Goal: Task Accomplishment & Management: Manage account settings

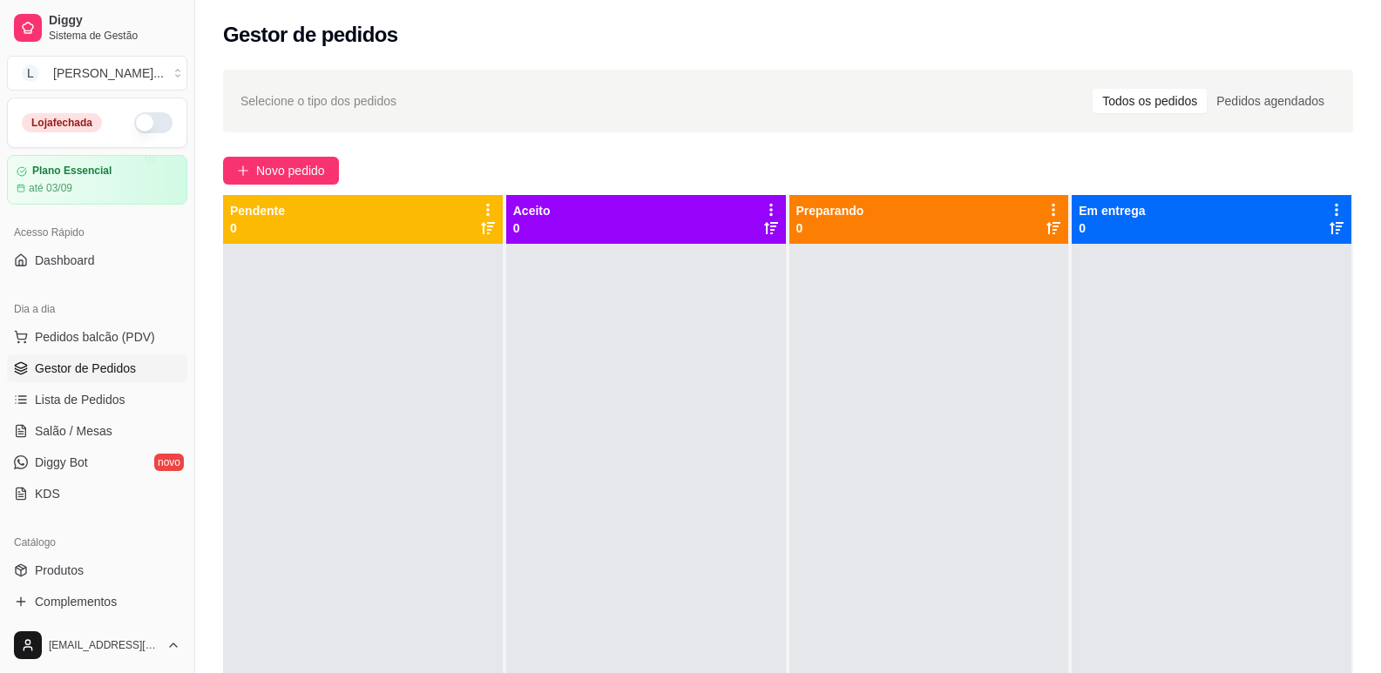
scroll to position [87, 0]
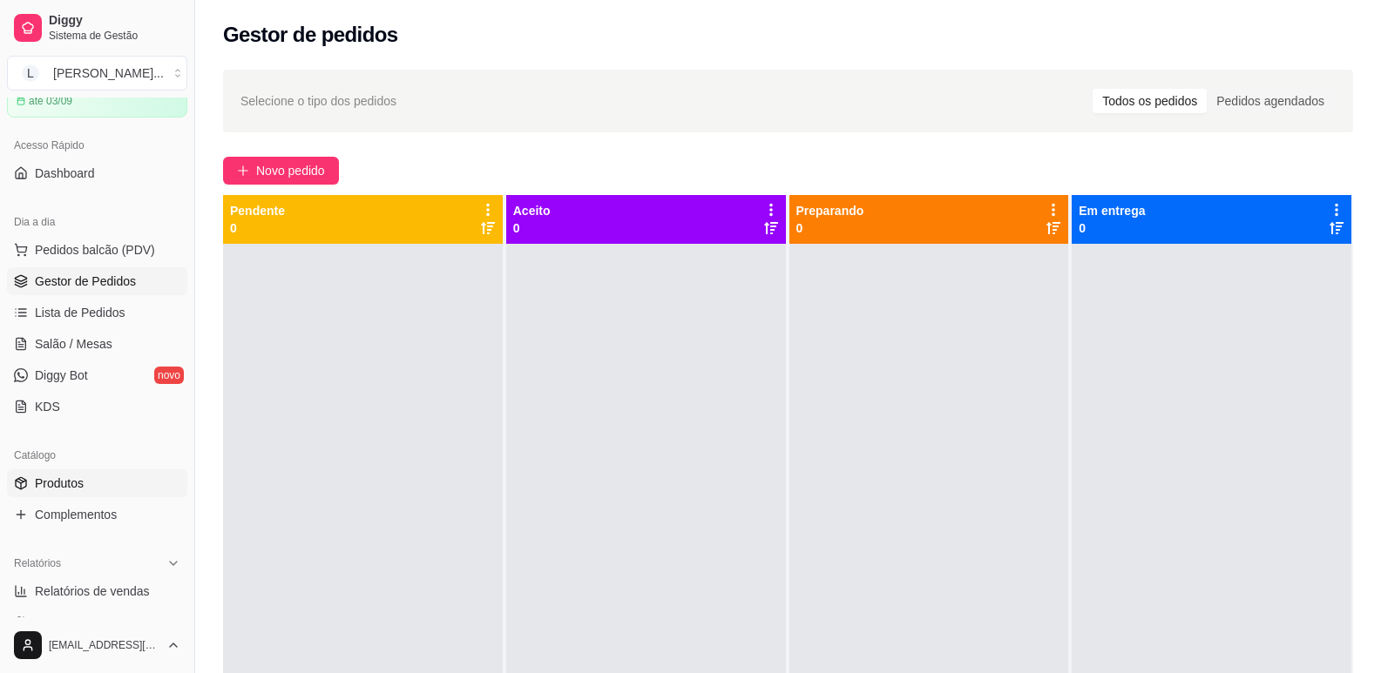
click at [64, 482] on span "Produtos" at bounding box center [59, 483] width 49 height 17
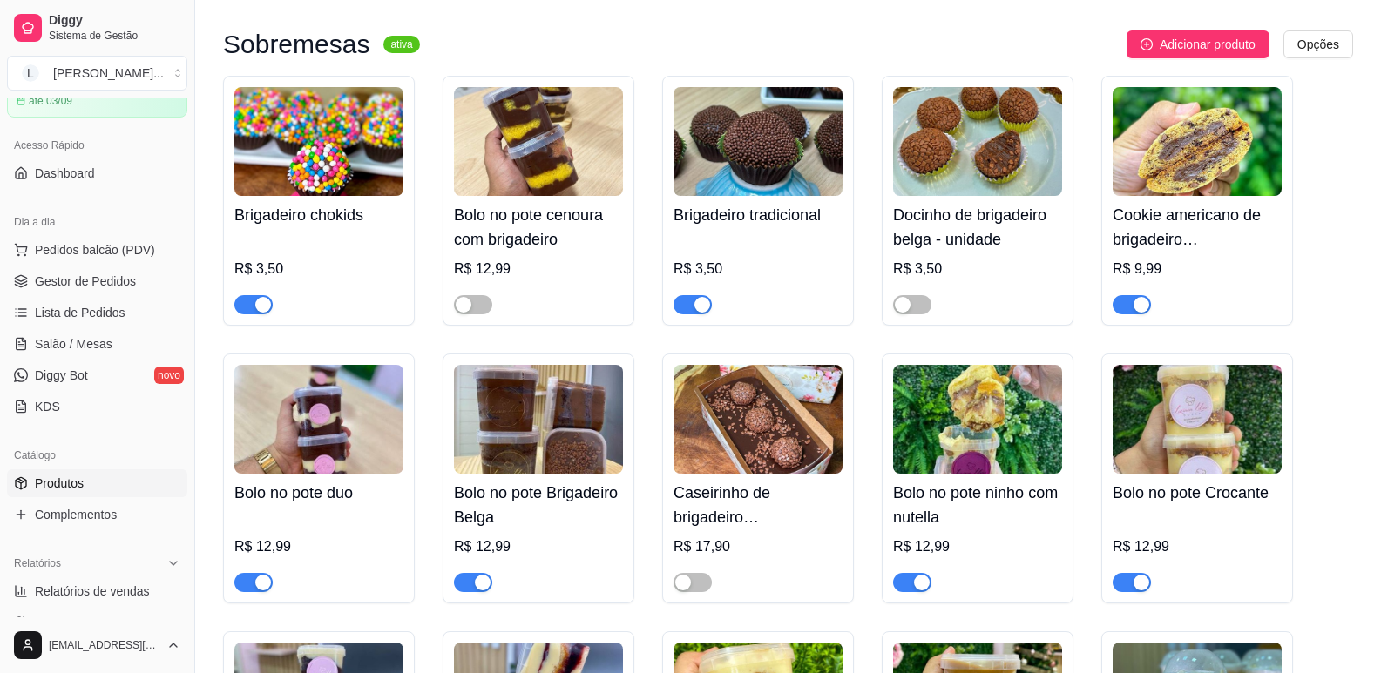
scroll to position [871, 0]
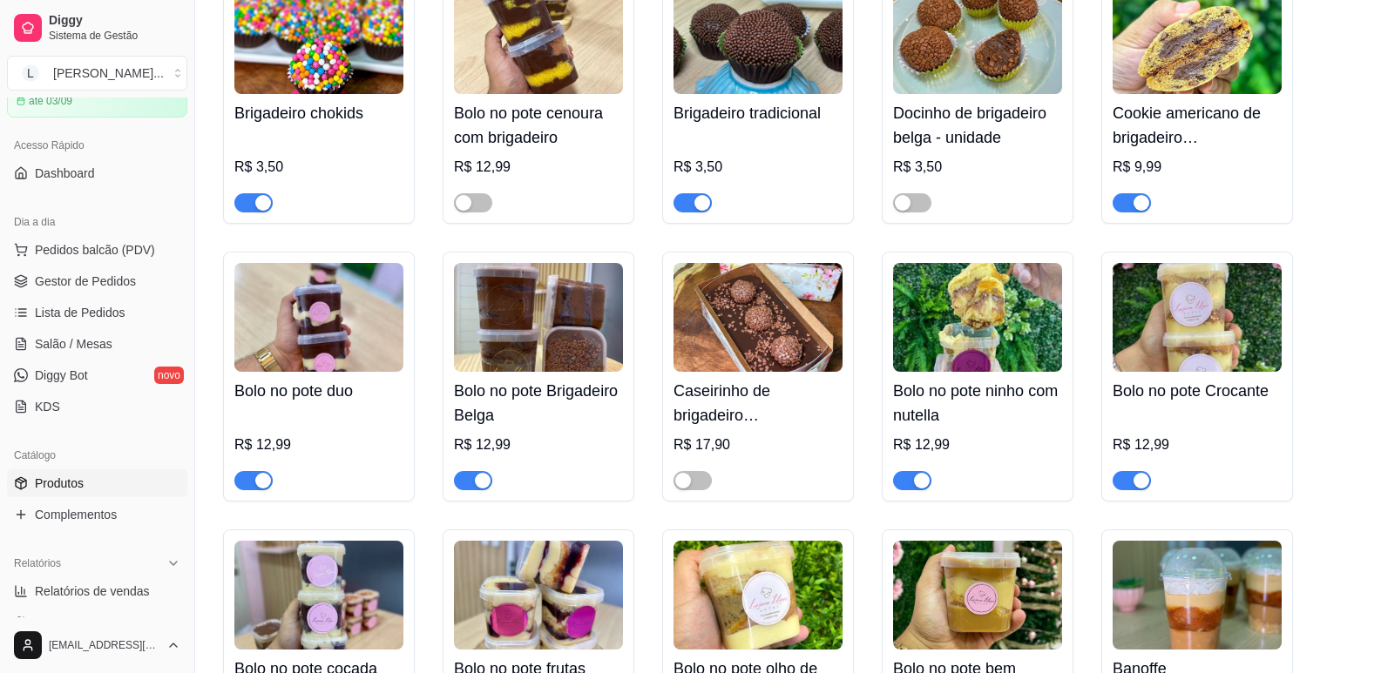
click at [264, 484] on div "button" at bounding box center [263, 481] width 16 height 16
click at [480, 481] on div "button" at bounding box center [483, 481] width 16 height 16
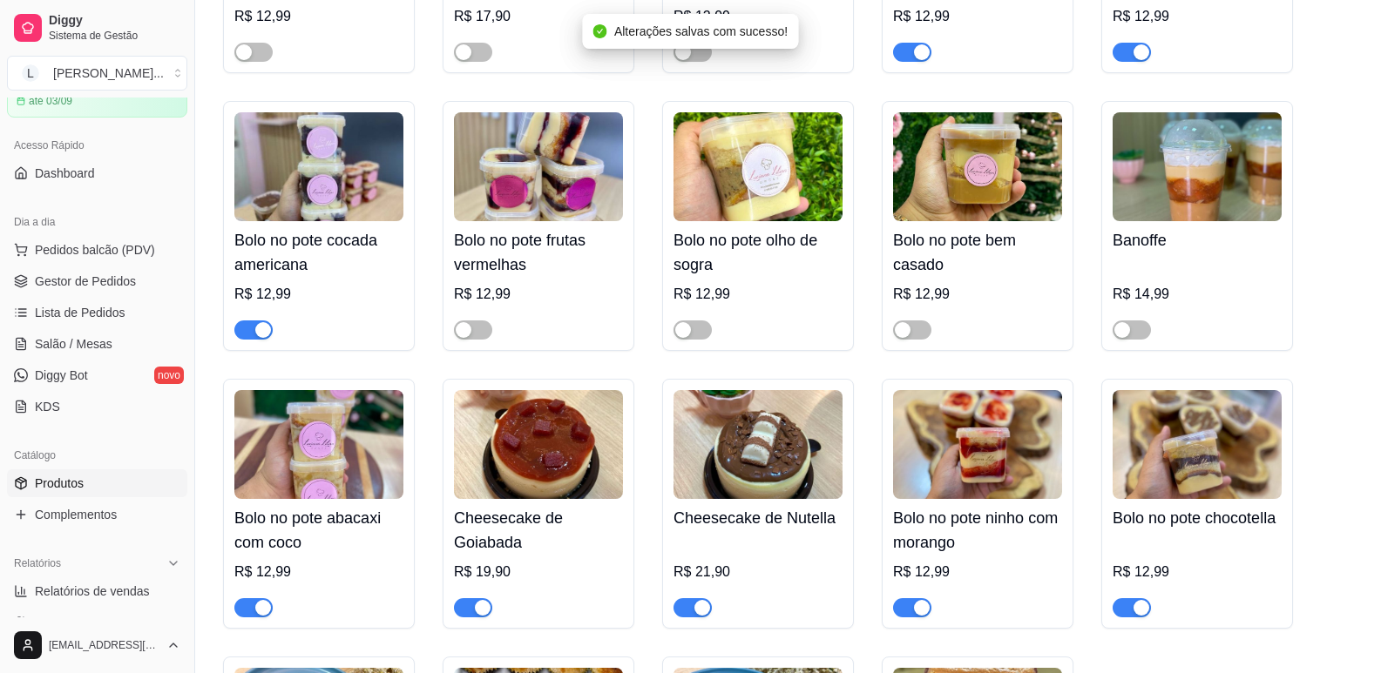
scroll to position [1307, 0]
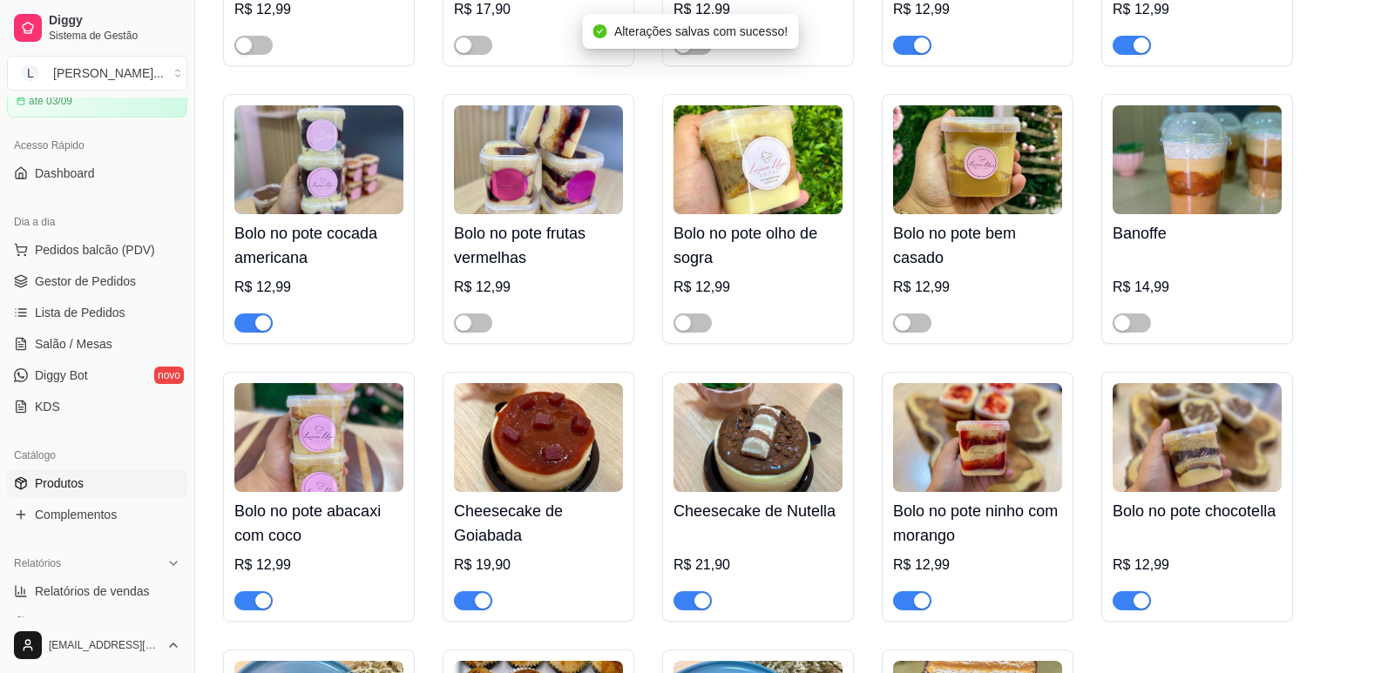
click at [249, 326] on span "button" at bounding box center [253, 323] width 38 height 19
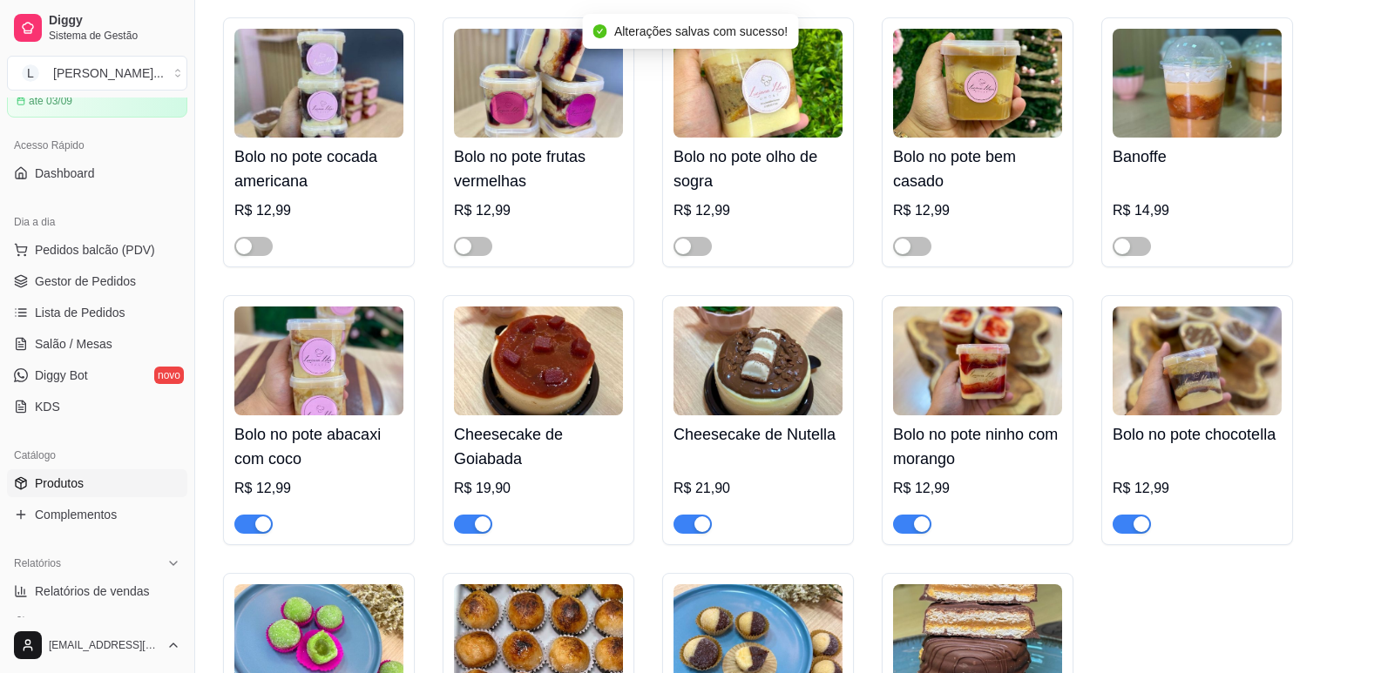
scroll to position [1481, 0]
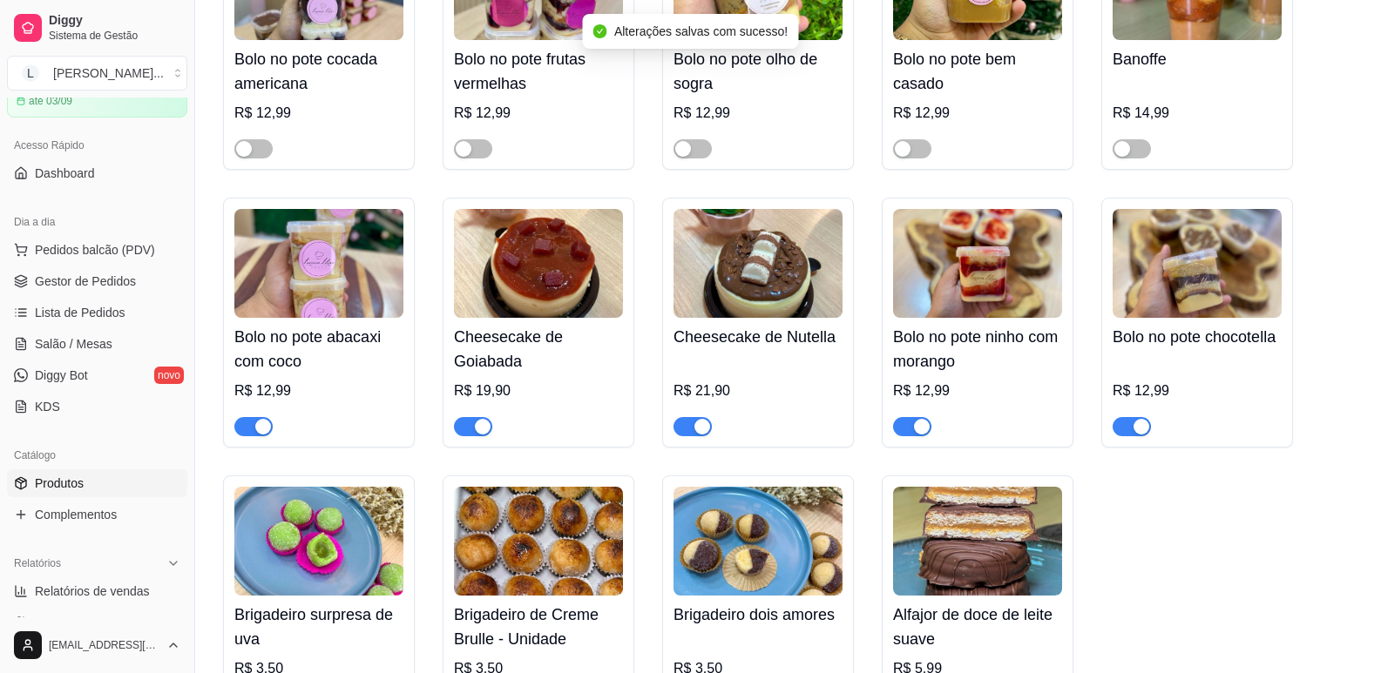
click at [246, 427] on span "button" at bounding box center [253, 426] width 38 height 19
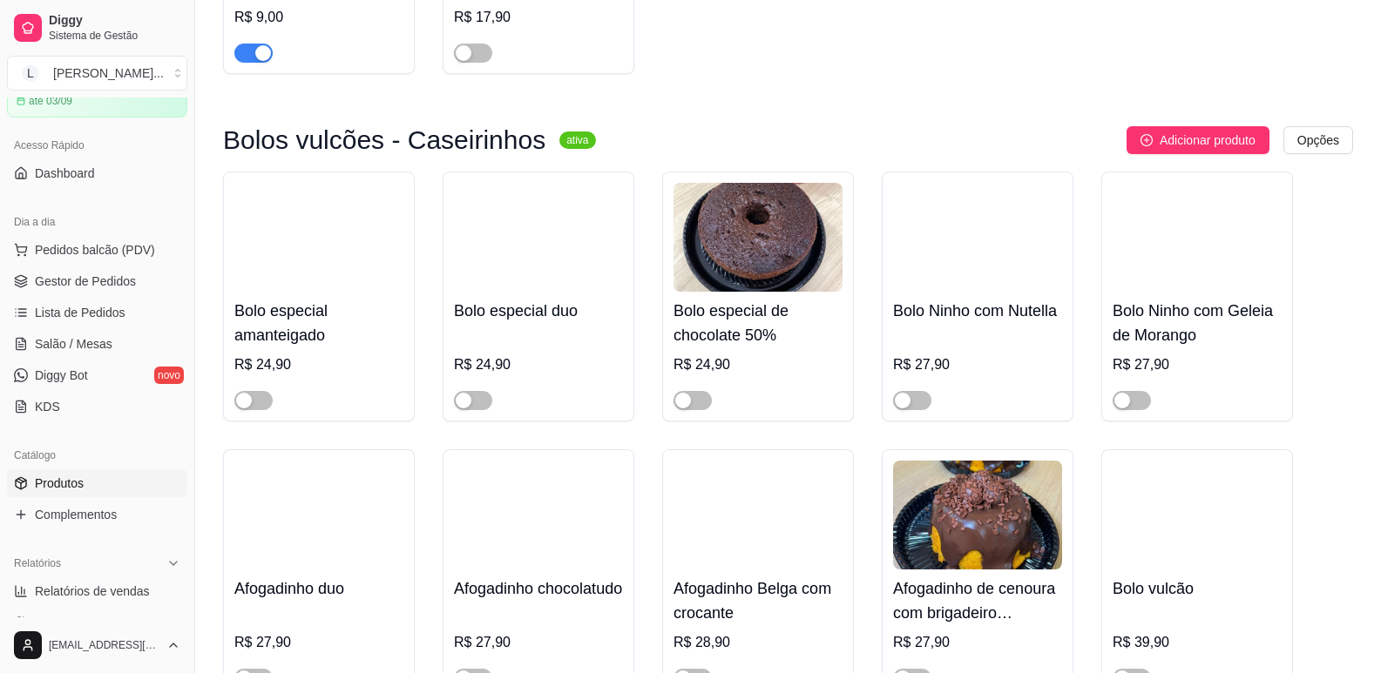
scroll to position [3136, 0]
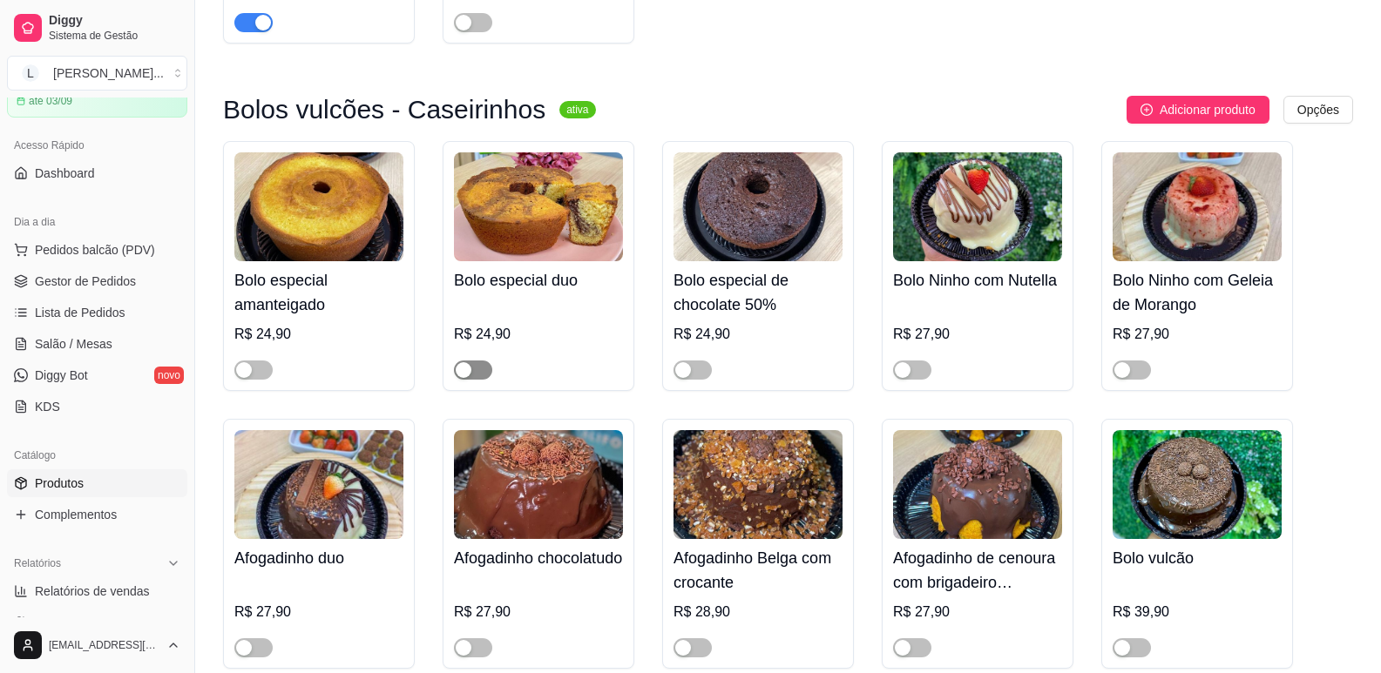
click at [479, 380] on span "button" at bounding box center [473, 370] width 38 height 19
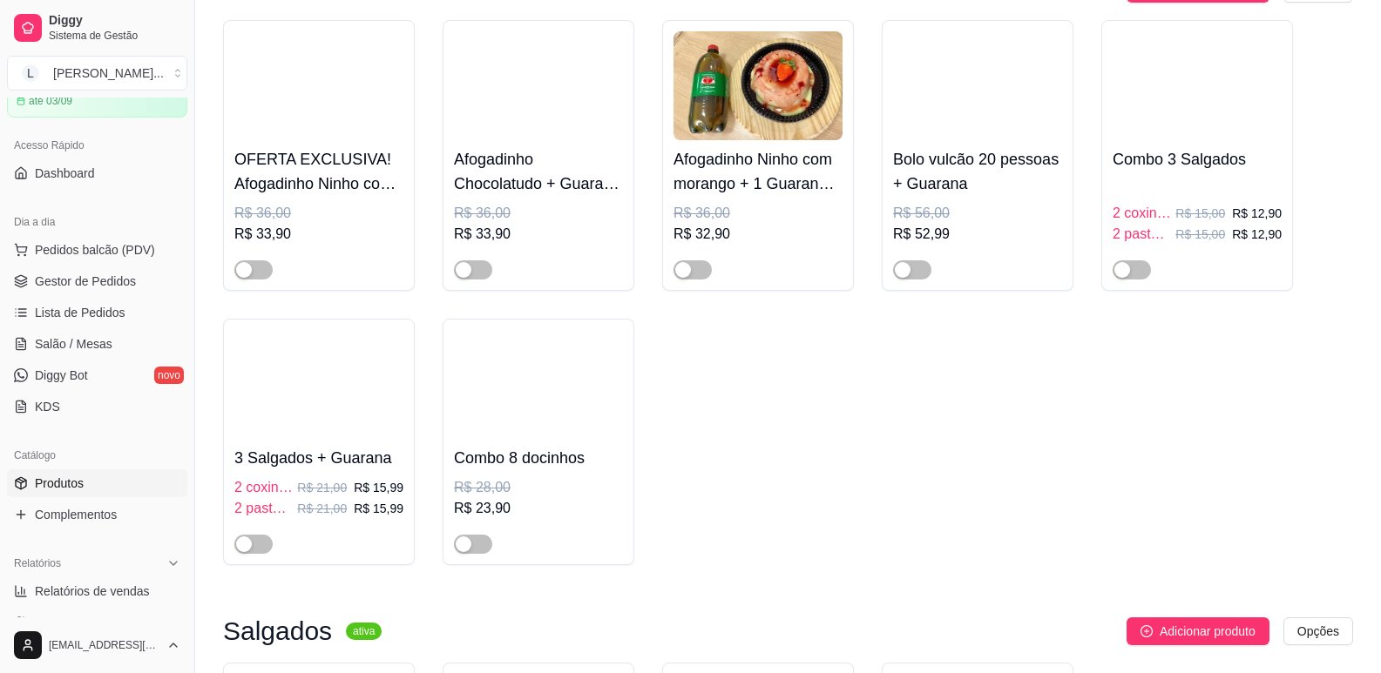
scroll to position [4181, 0]
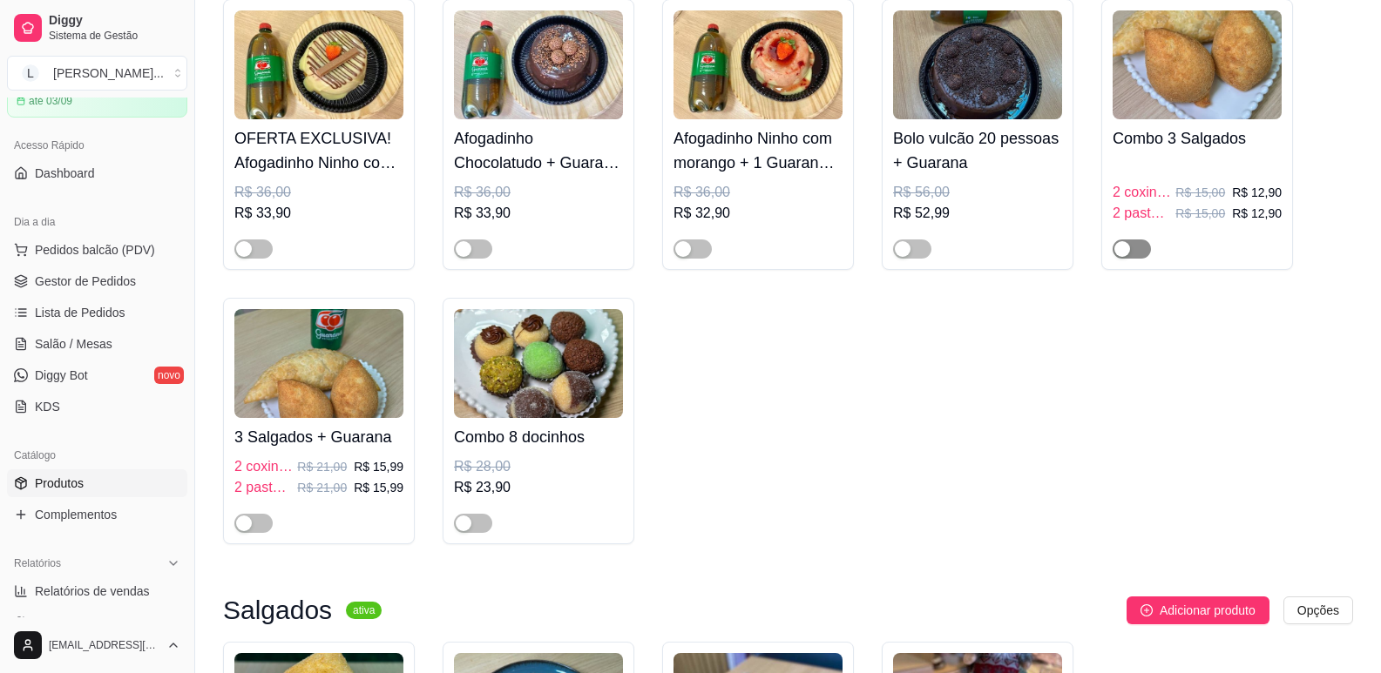
click at [1133, 259] on span "button" at bounding box center [1131, 249] width 38 height 19
click at [267, 530] on span "button" at bounding box center [253, 523] width 38 height 19
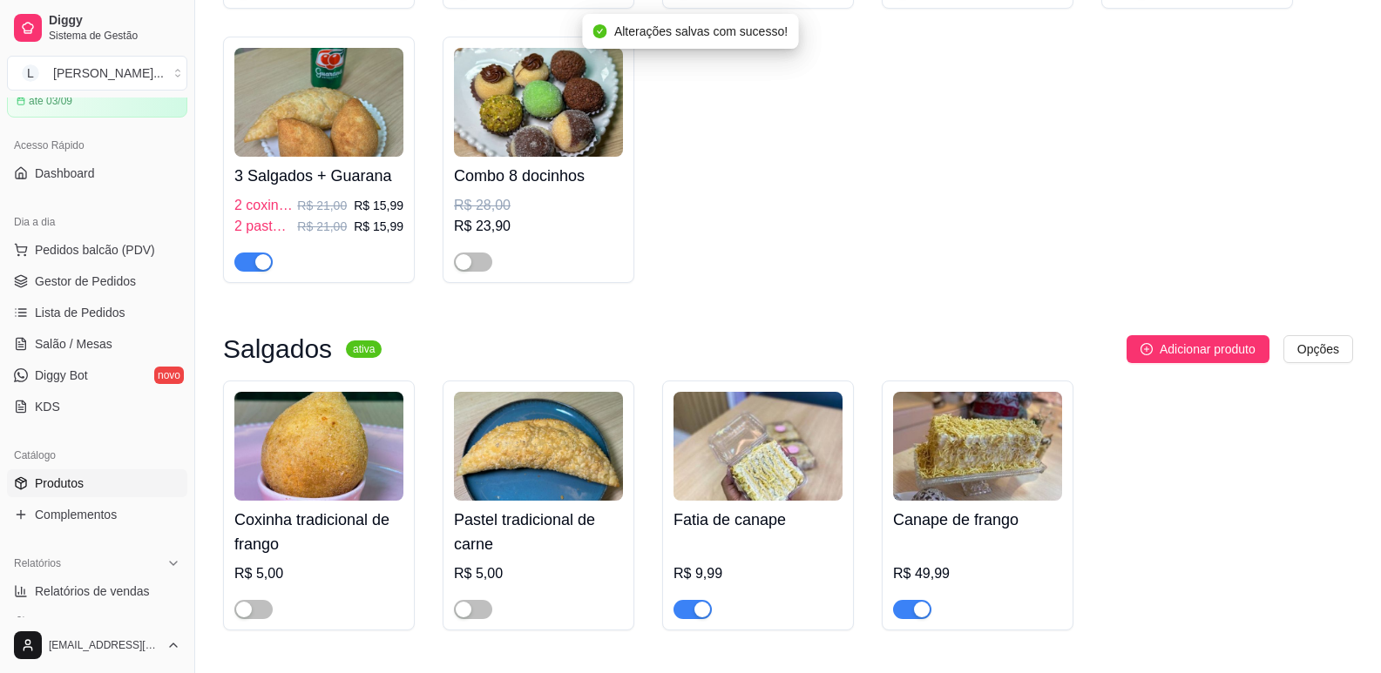
scroll to position [4616, 0]
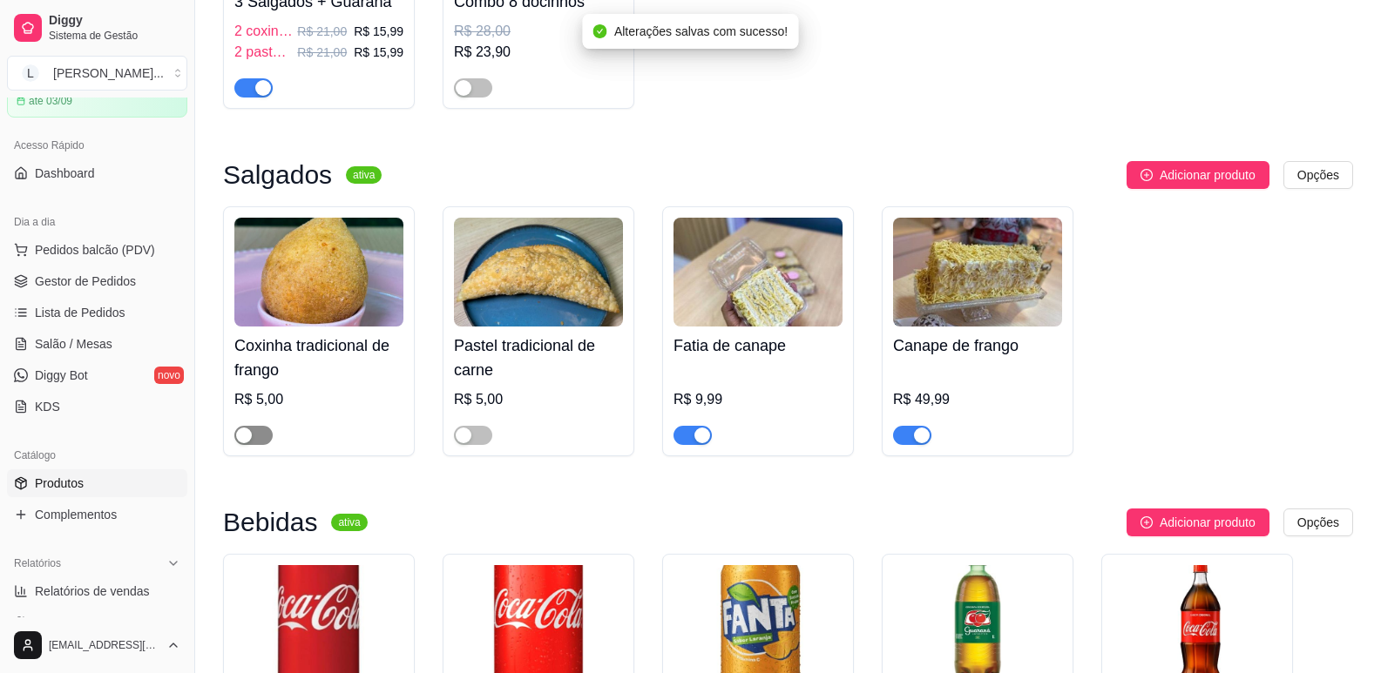
click at [249, 443] on div "button" at bounding box center [244, 436] width 16 height 16
click at [466, 443] on div "button" at bounding box center [464, 436] width 16 height 16
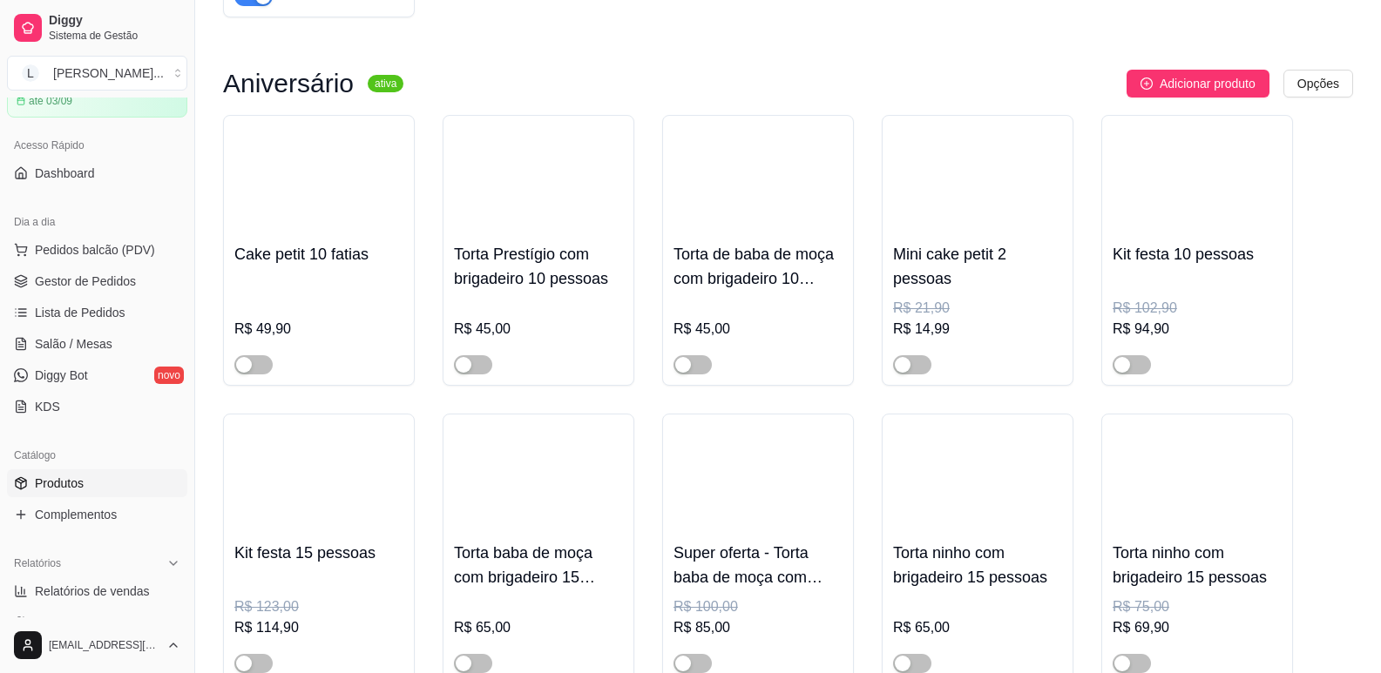
scroll to position [5749, 0]
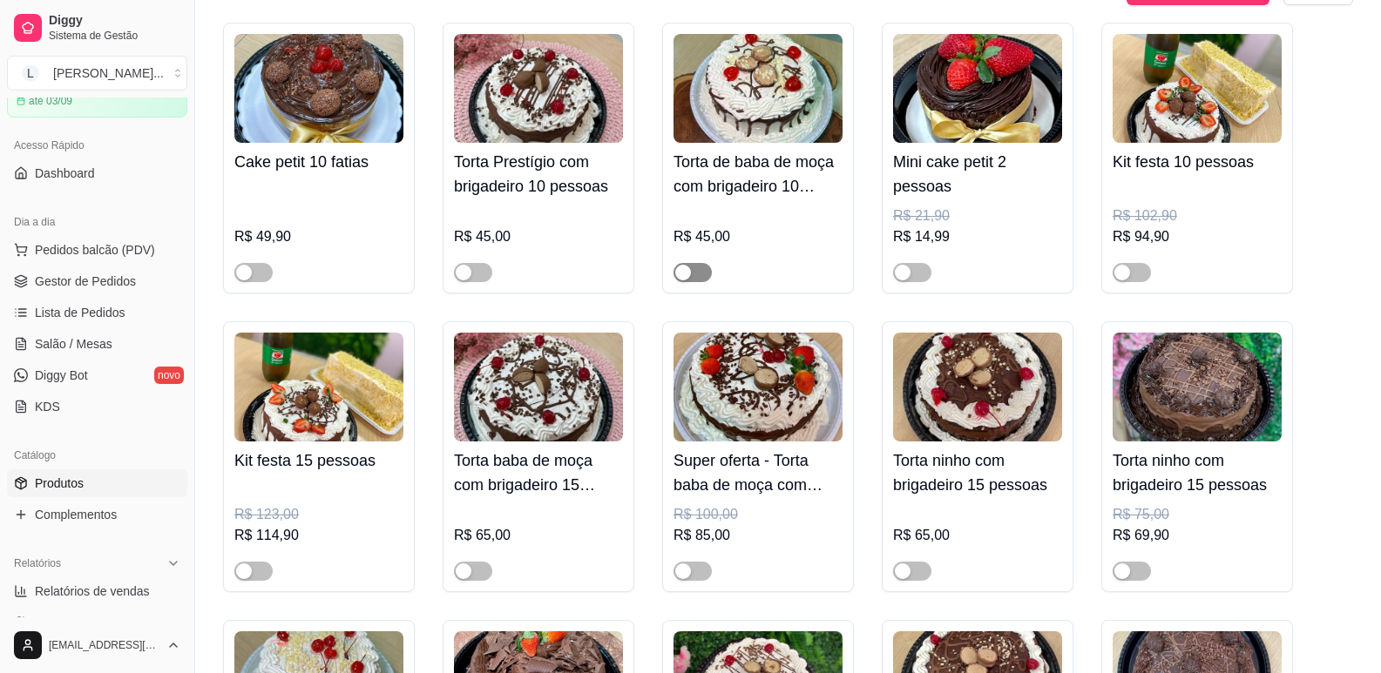
click at [689, 280] on div "button" at bounding box center [683, 273] width 16 height 16
click at [1128, 280] on div "button" at bounding box center [1122, 273] width 16 height 16
click at [254, 581] on button "button" at bounding box center [253, 571] width 38 height 19
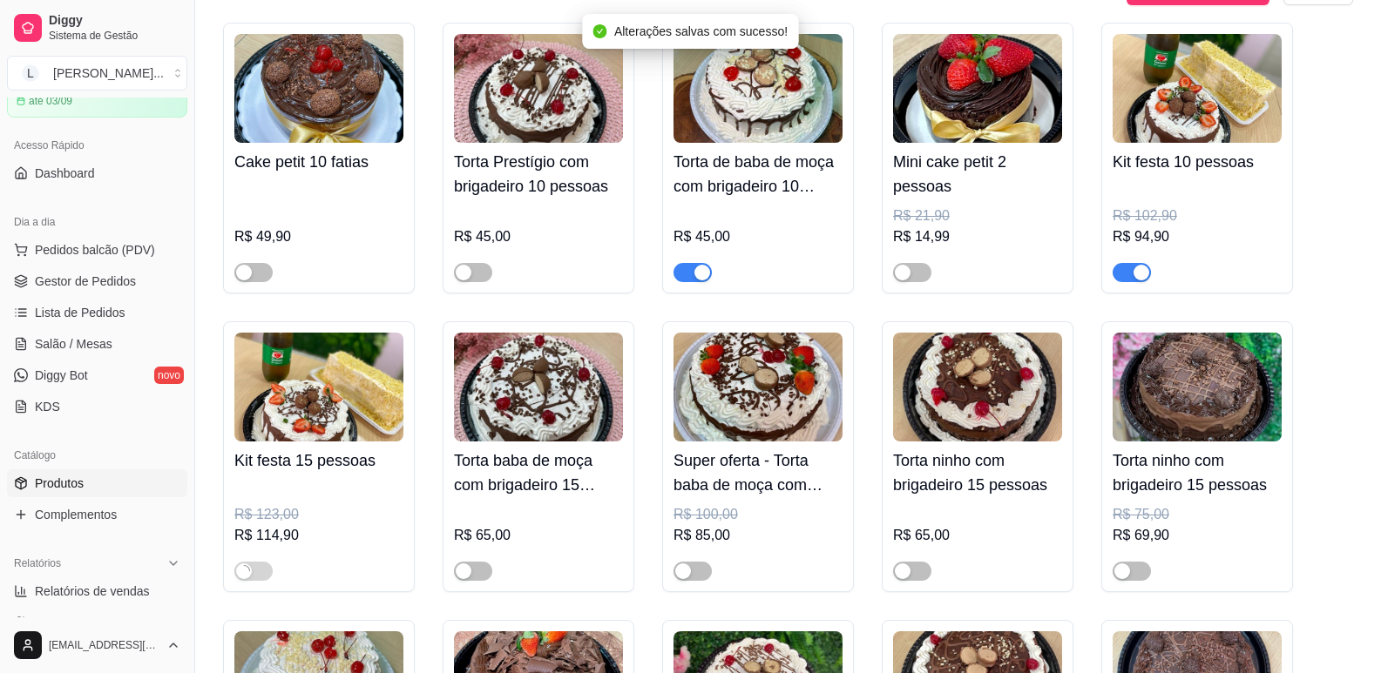
scroll to position [5923, 0]
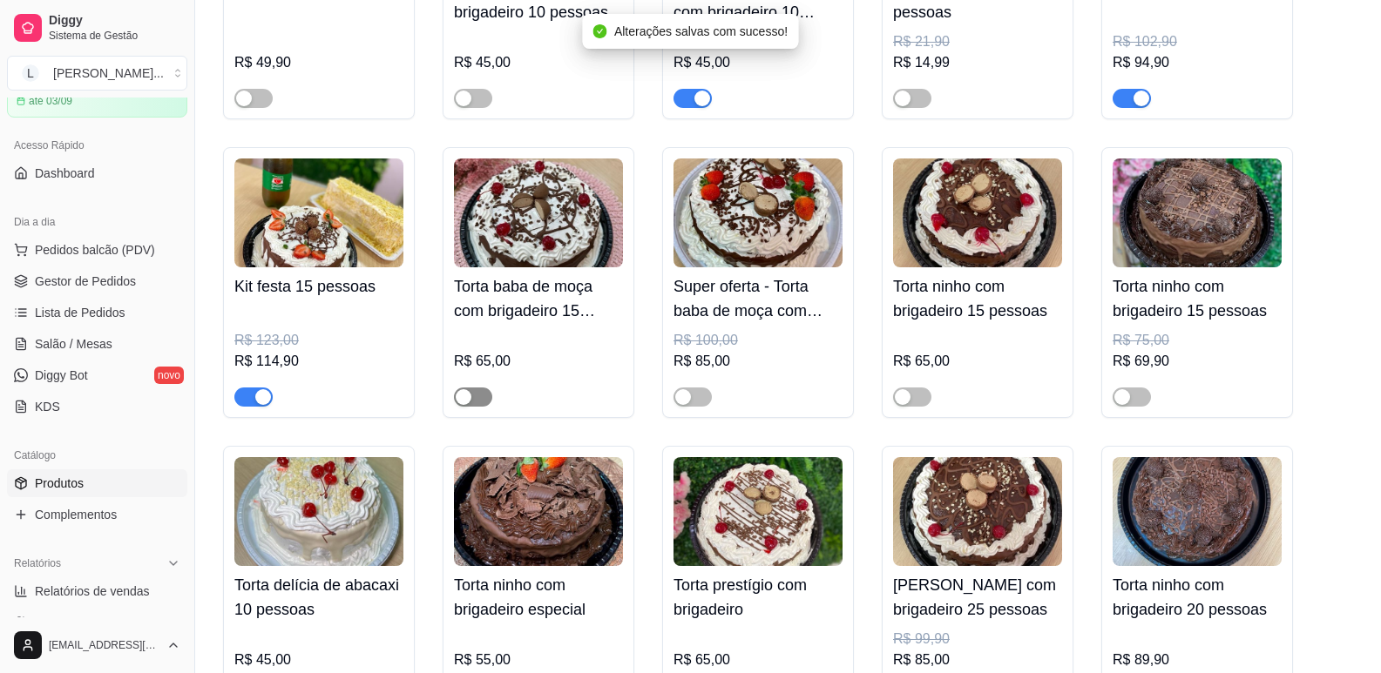
click at [470, 405] on div "button" at bounding box center [464, 397] width 16 height 16
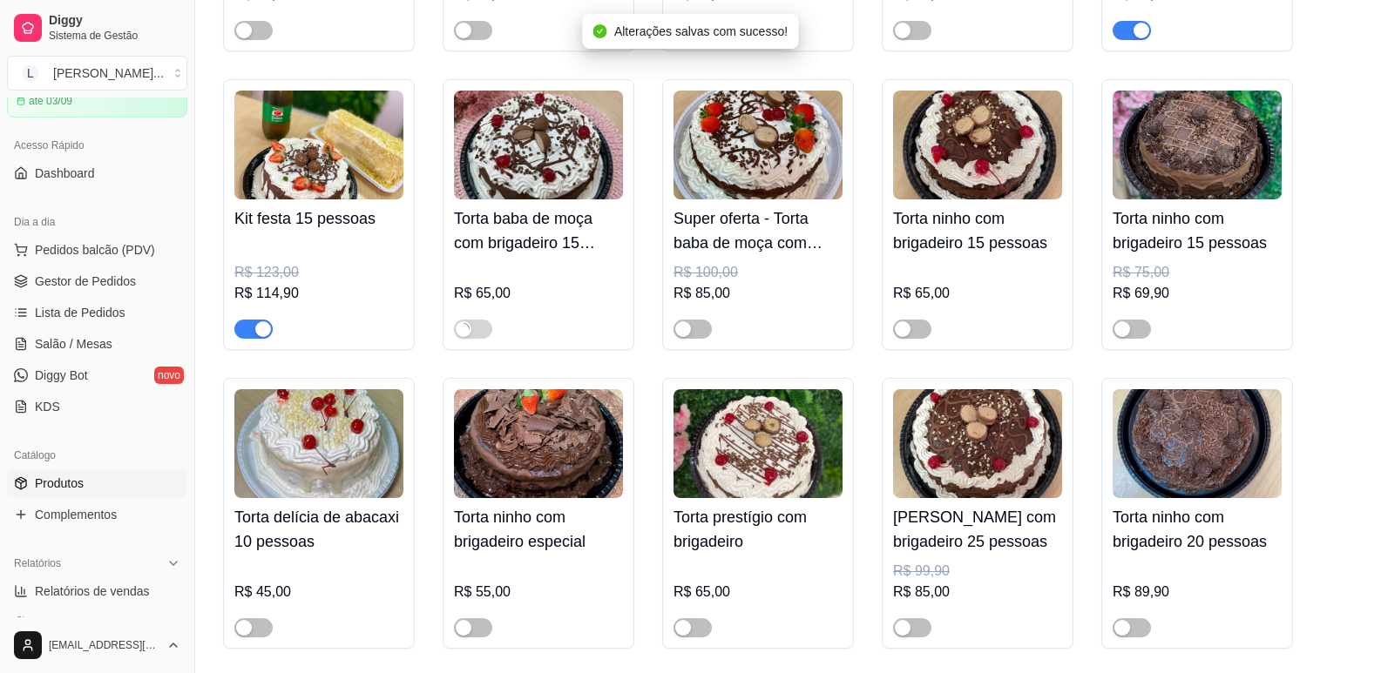
scroll to position [6073, 0]
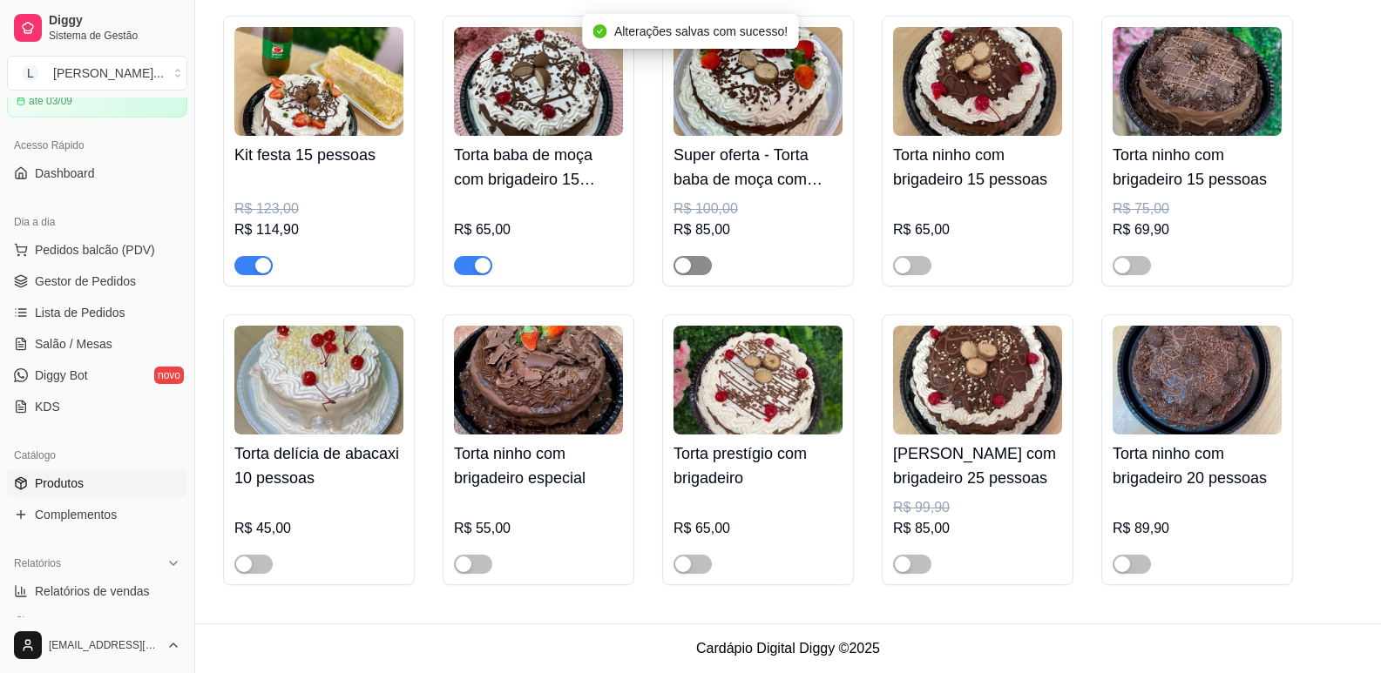
click at [699, 261] on span "button" at bounding box center [692, 265] width 38 height 19
click at [469, 564] on div "button" at bounding box center [464, 565] width 16 height 16
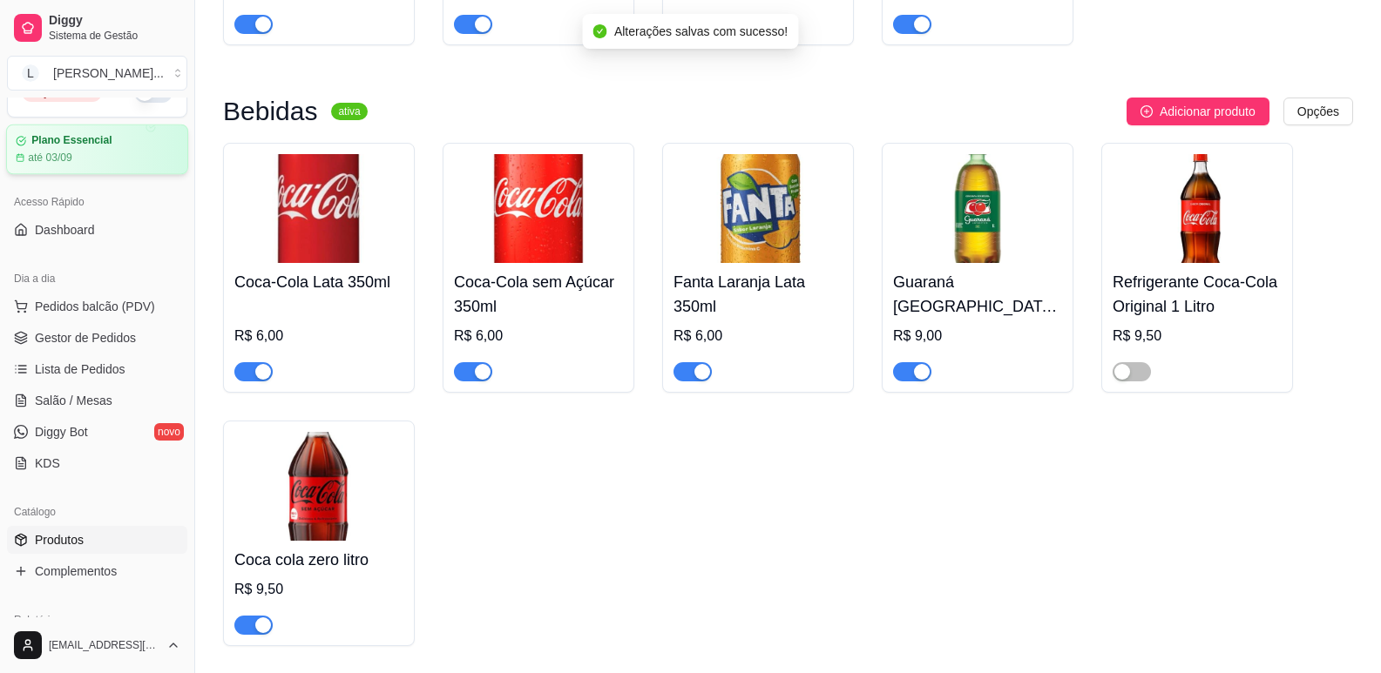
scroll to position [0, 0]
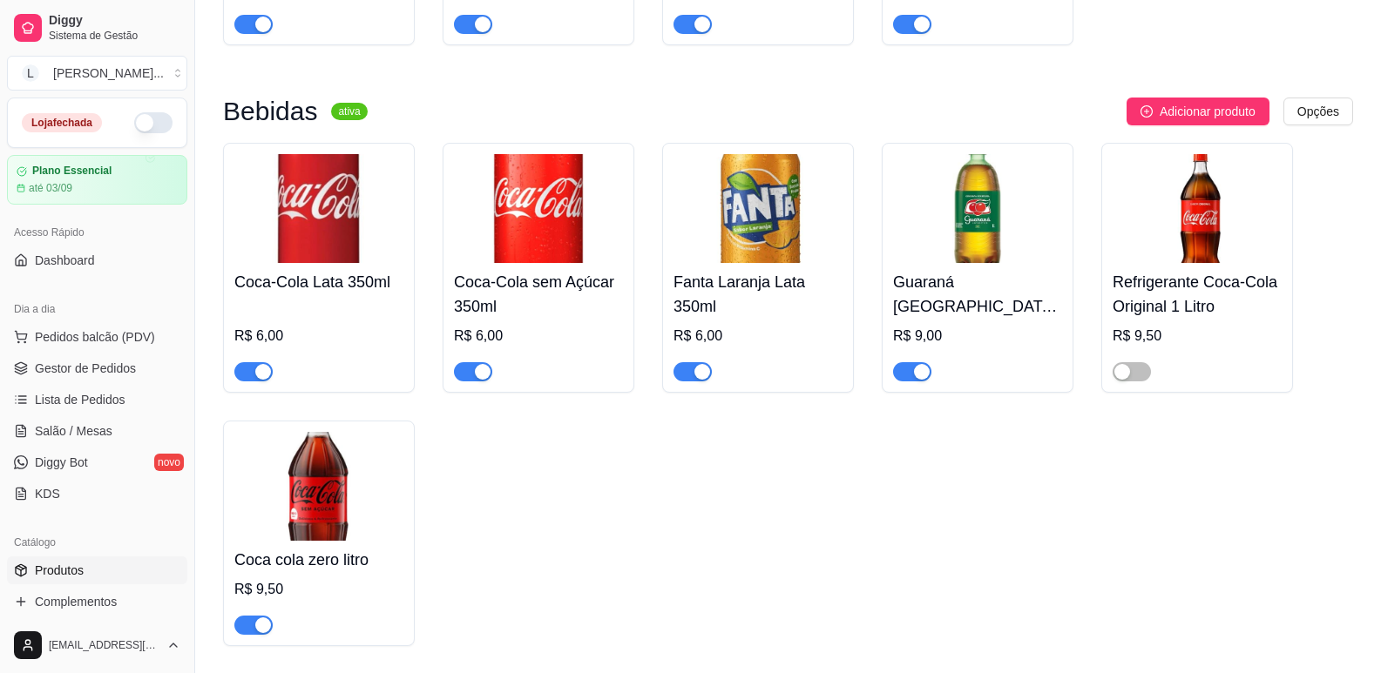
click at [143, 119] on button "button" at bounding box center [153, 122] width 38 height 21
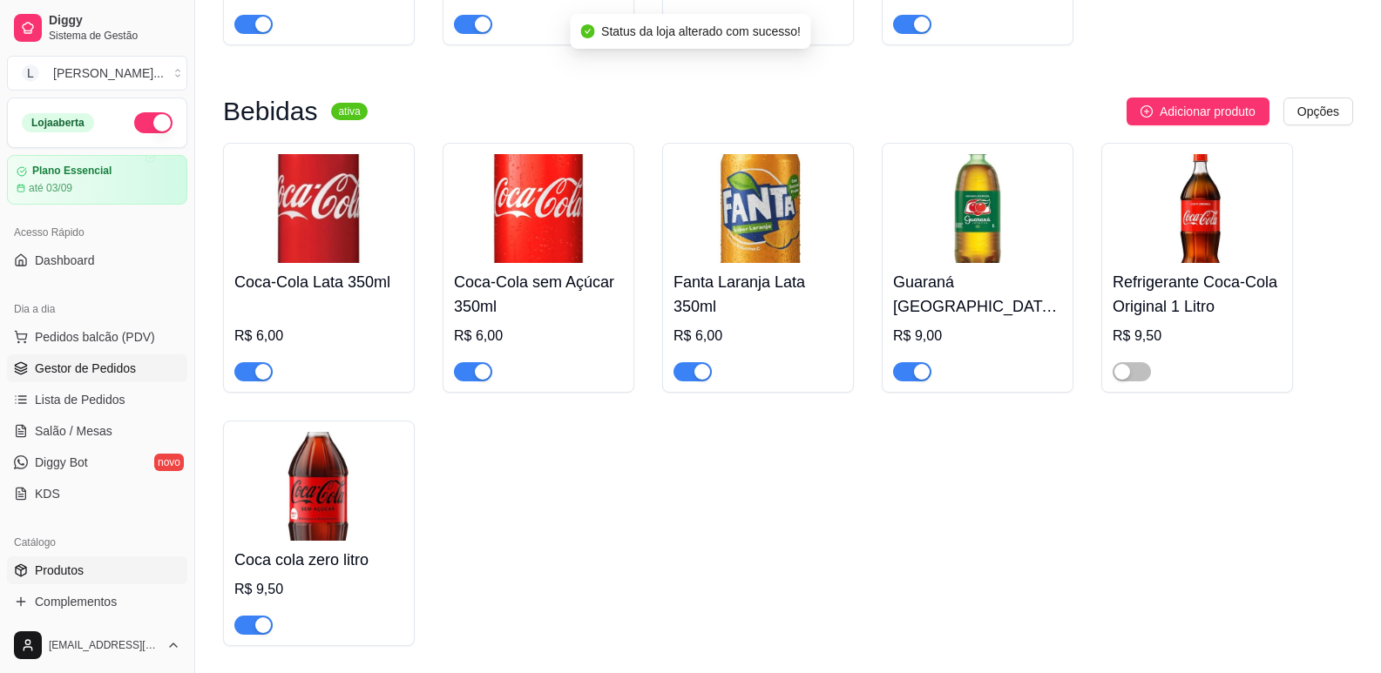
click at [65, 366] on span "Gestor de Pedidos" at bounding box center [85, 368] width 101 height 17
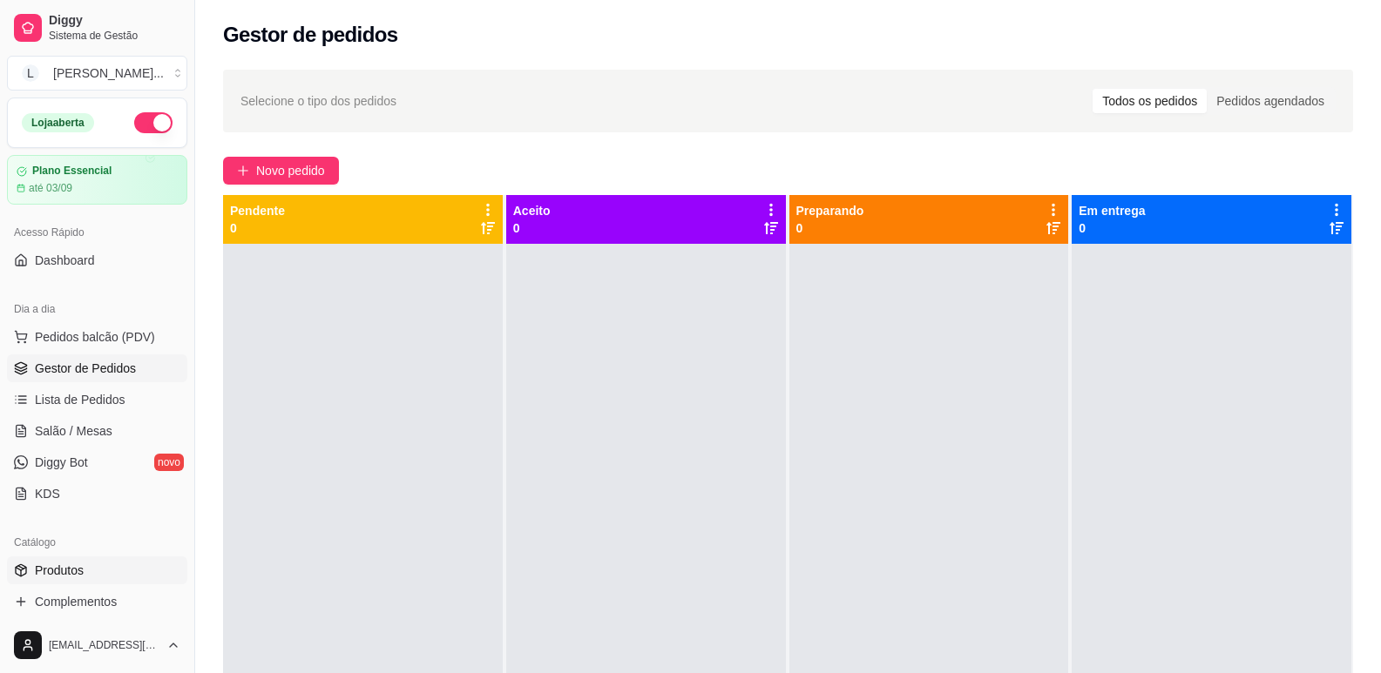
click at [71, 564] on span "Produtos" at bounding box center [59, 570] width 49 height 17
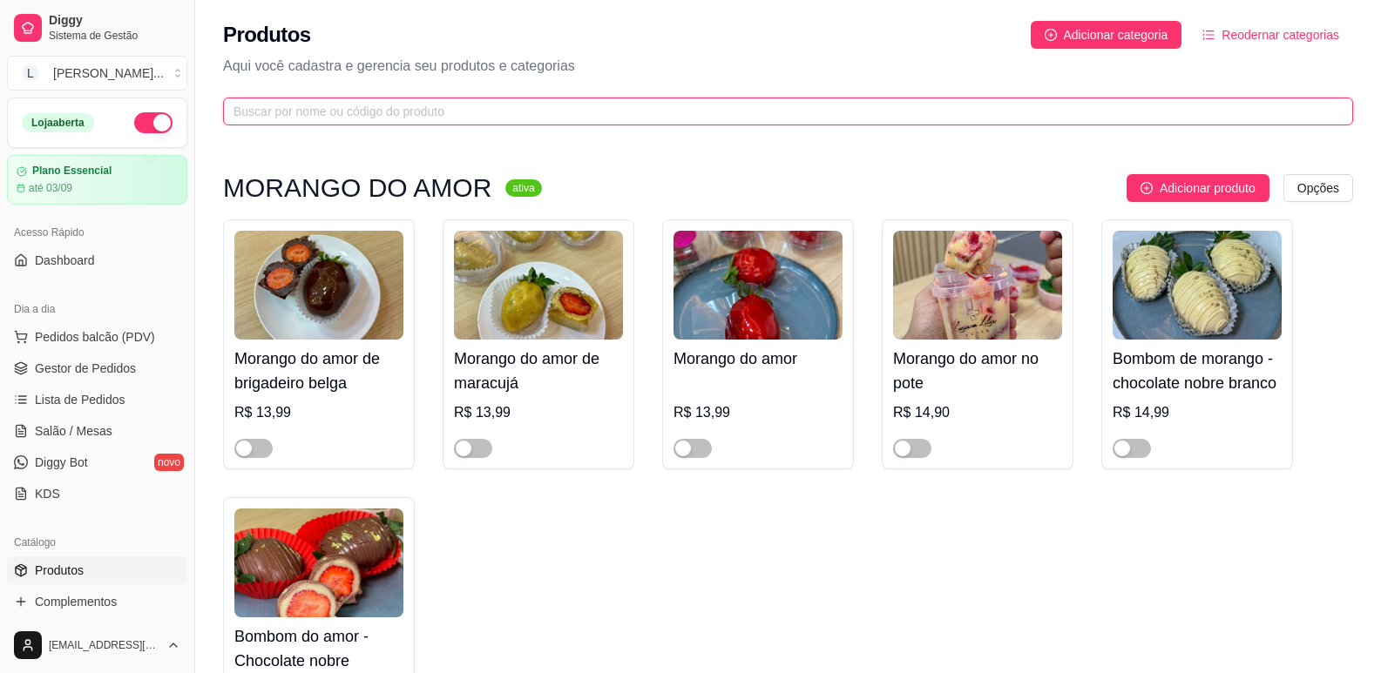
click at [414, 111] on input "text" at bounding box center [780, 111] width 1095 height 19
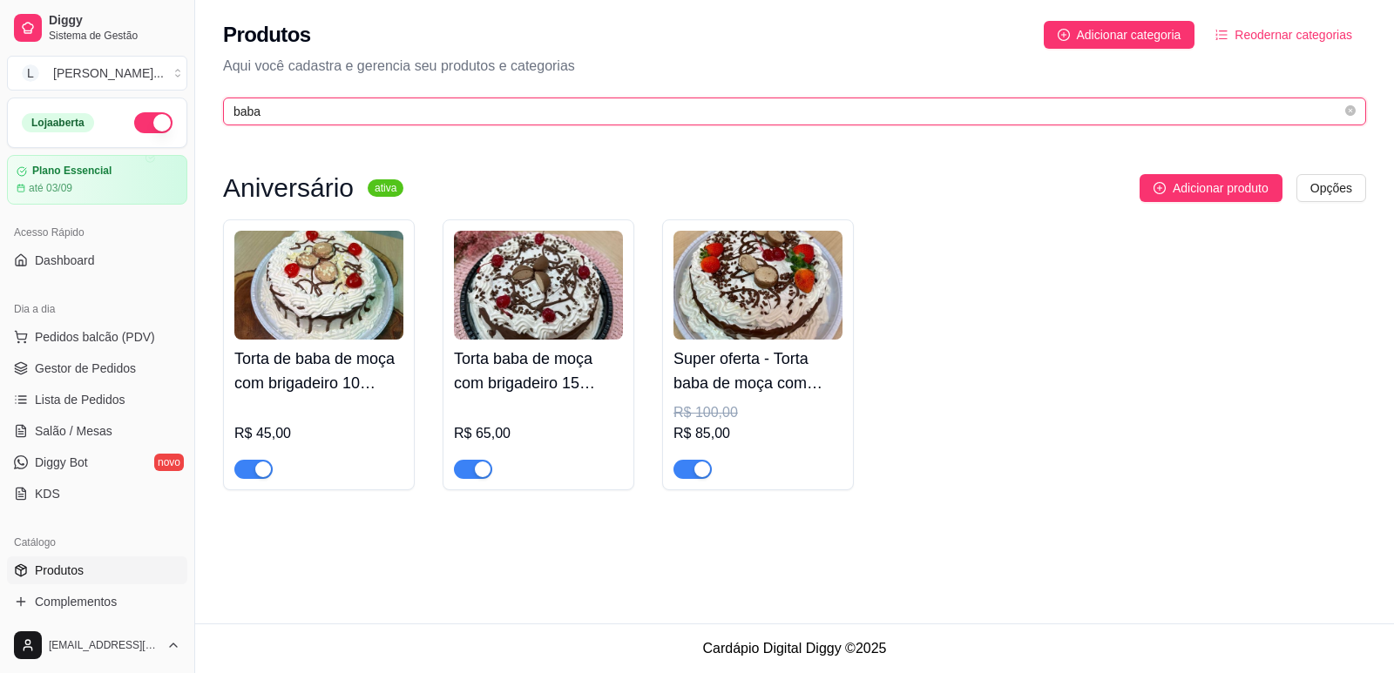
type input "baba"
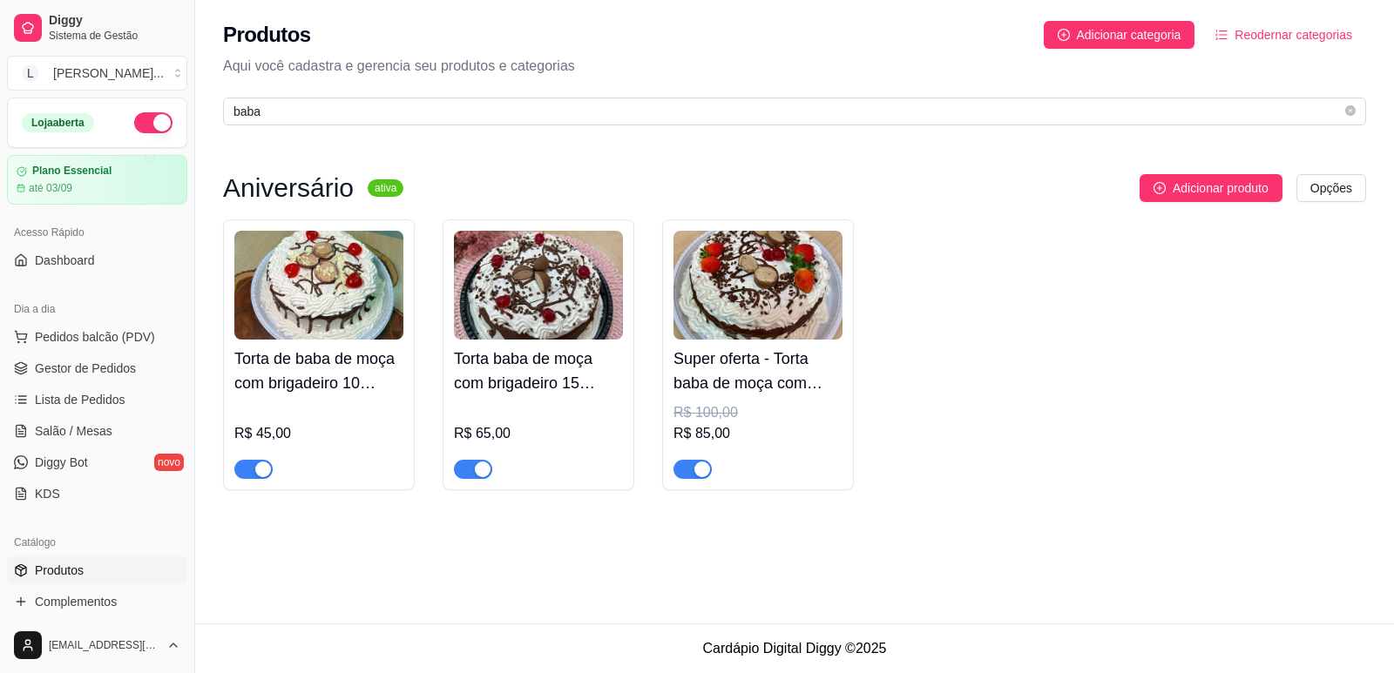
click at [268, 470] on div "button" at bounding box center [263, 470] width 16 height 16
click at [90, 365] on span "Gestor de Pedidos" at bounding box center [85, 368] width 101 height 17
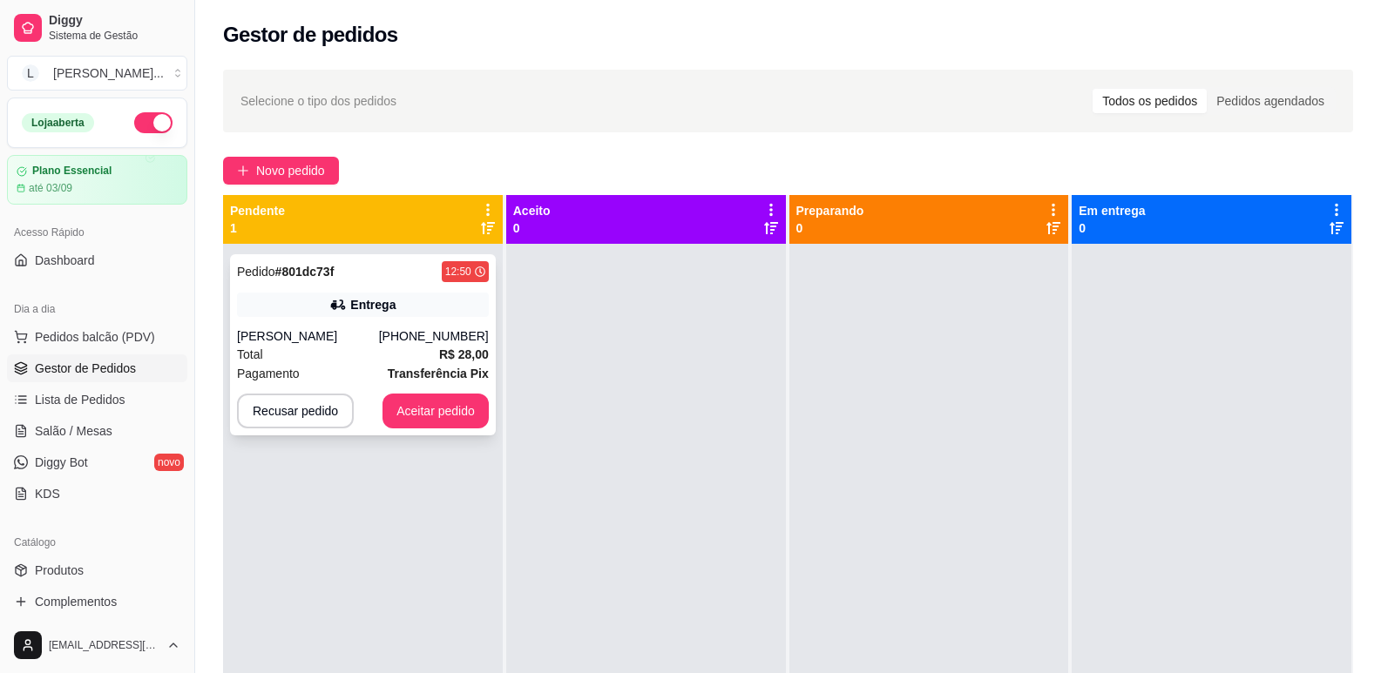
click at [366, 340] on div "[PERSON_NAME]" at bounding box center [308, 336] width 142 height 17
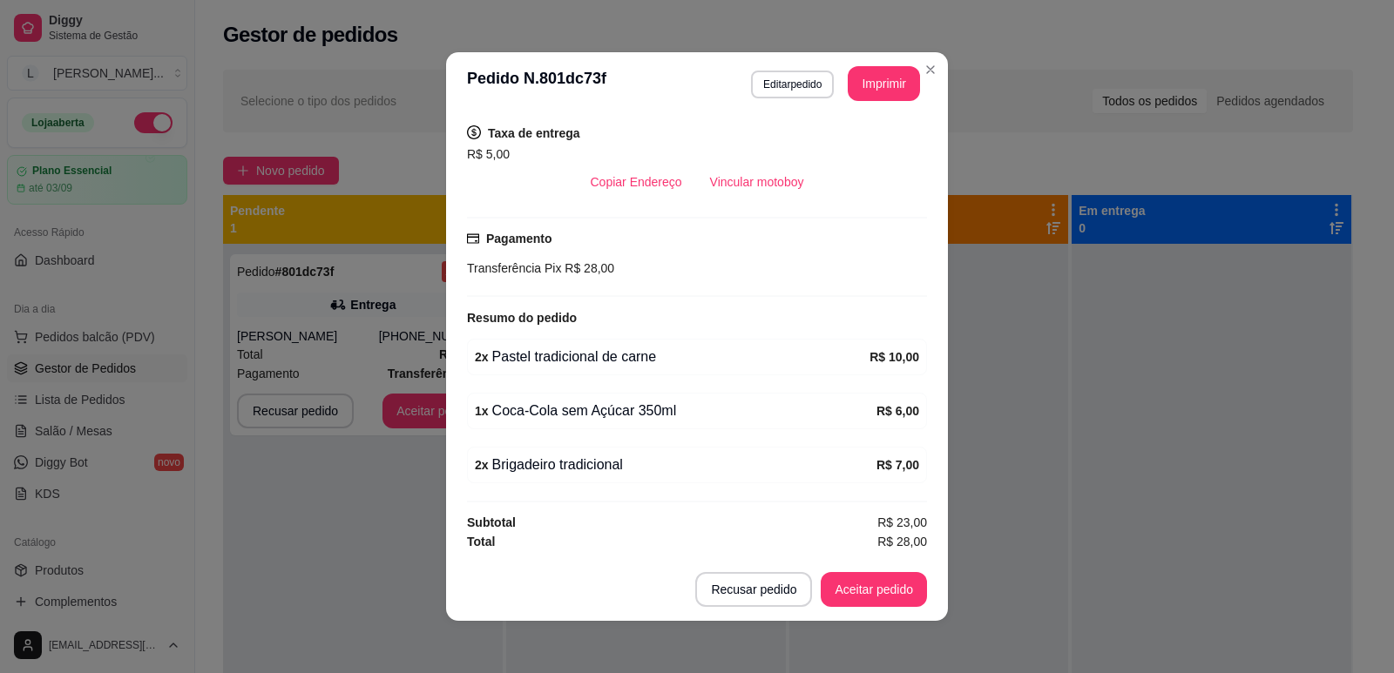
scroll to position [3, 0]
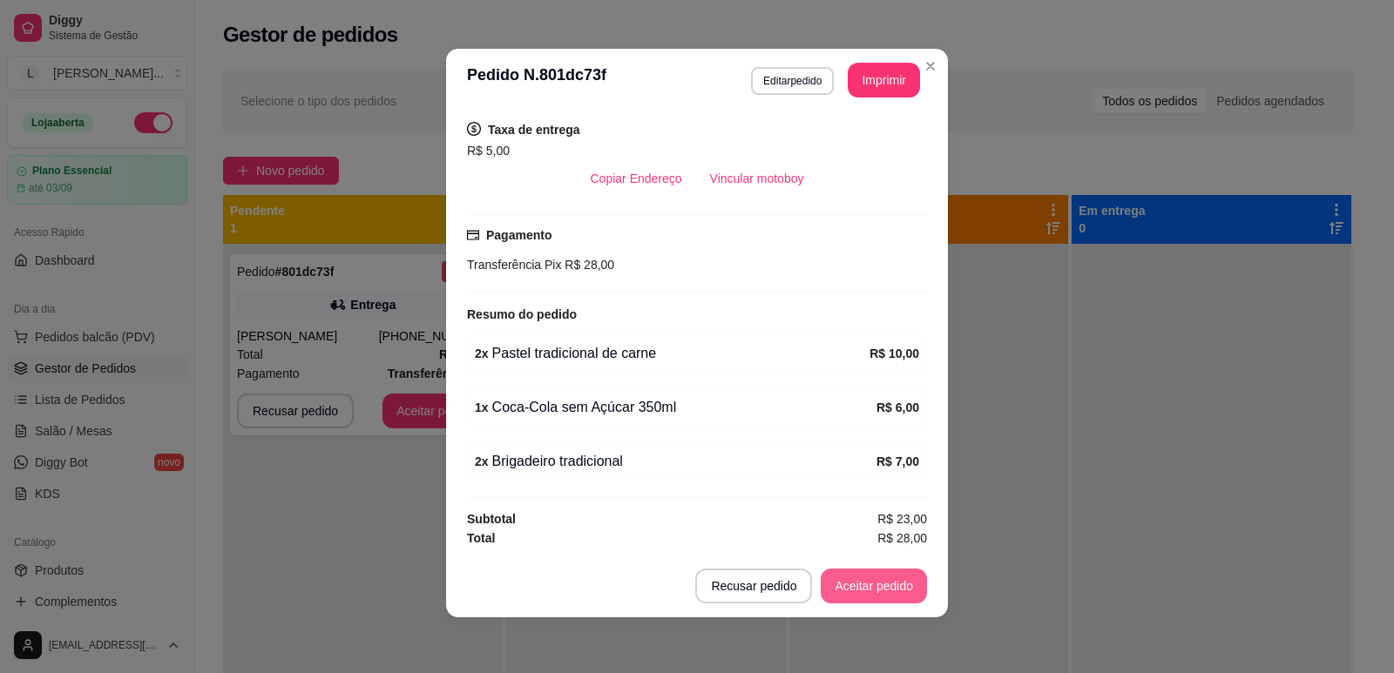
click at [861, 591] on button "Aceitar pedido" at bounding box center [874, 586] width 106 height 35
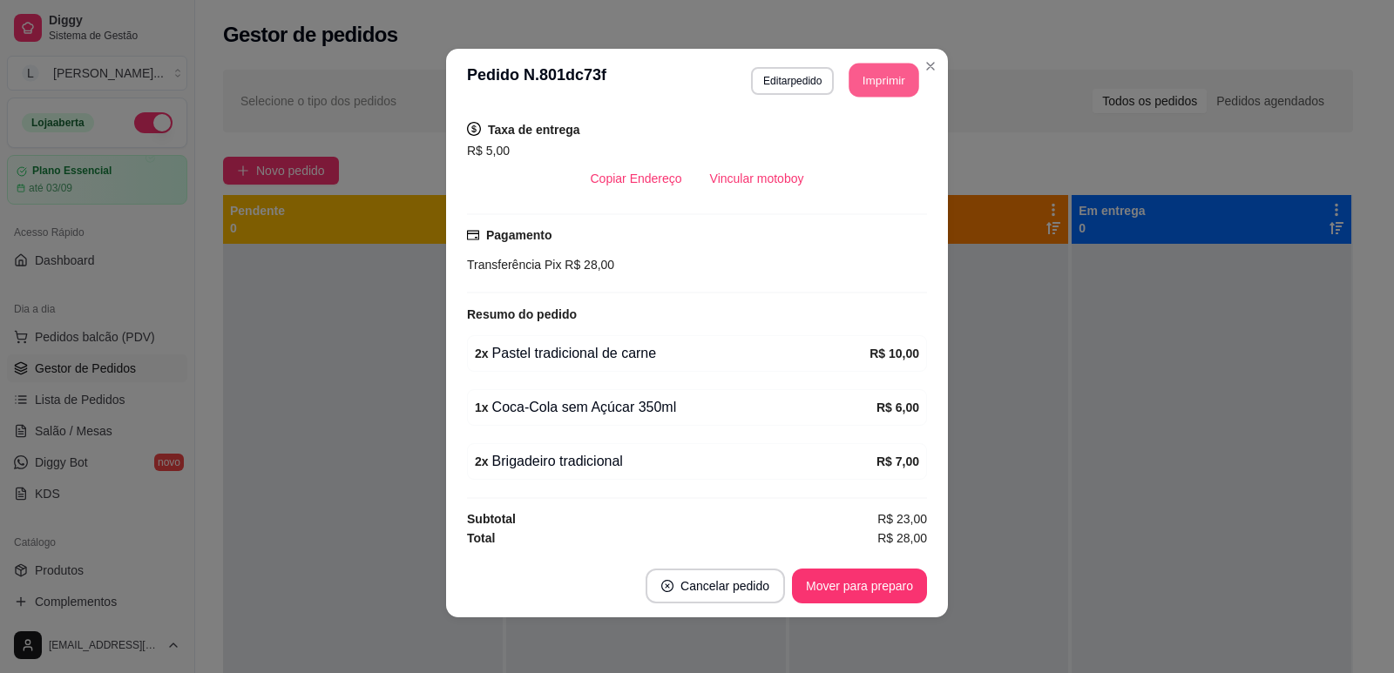
click at [868, 72] on button "Imprimir" at bounding box center [884, 81] width 70 height 34
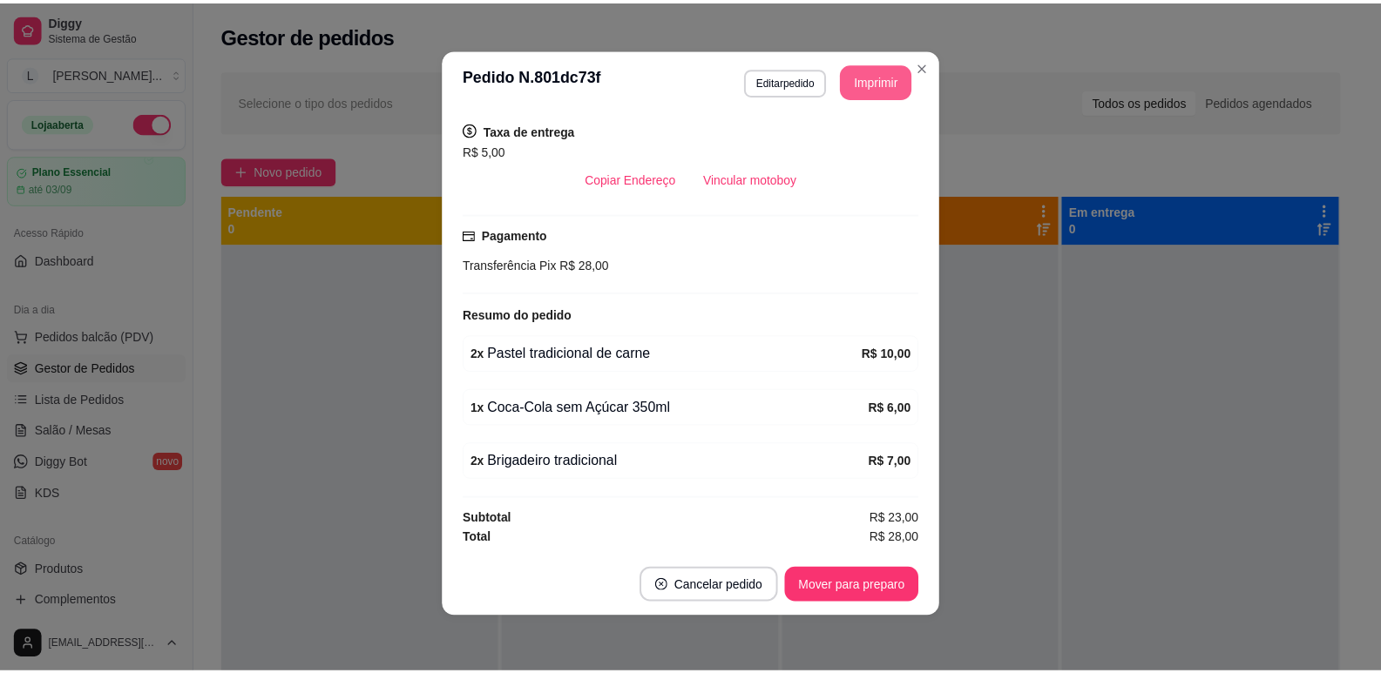
scroll to position [0, 0]
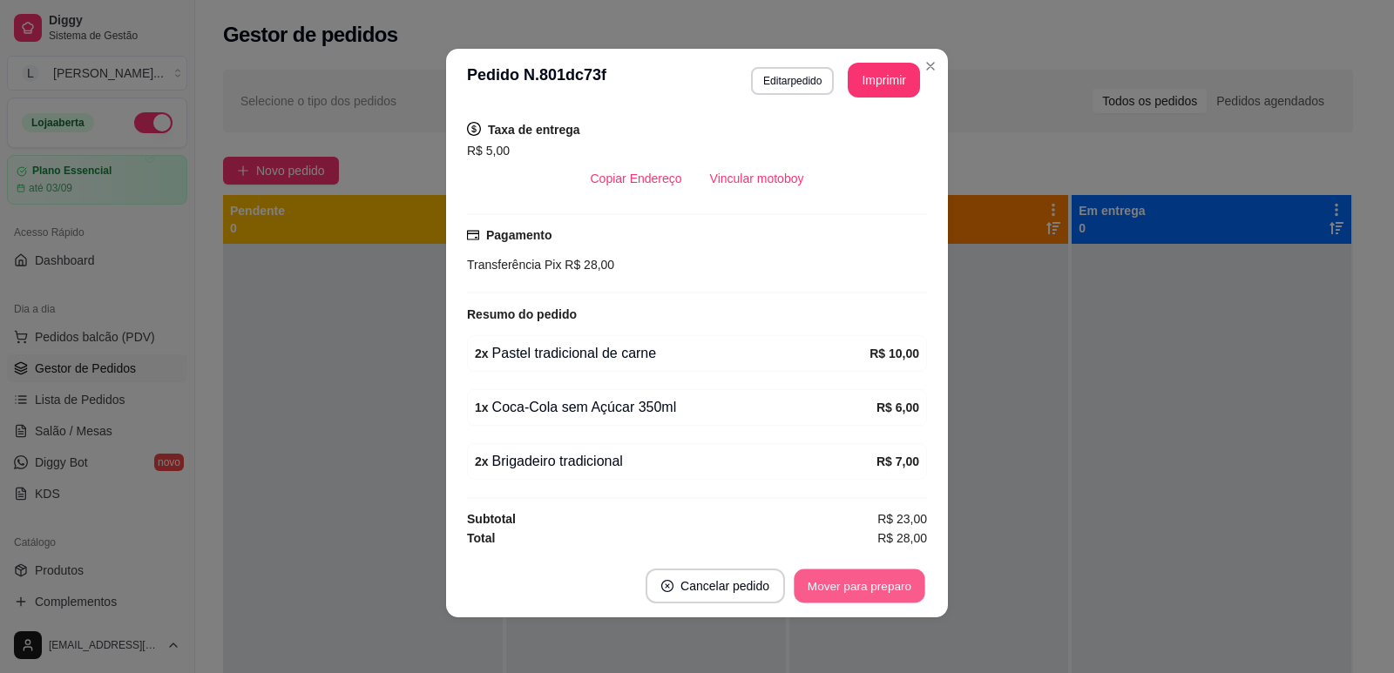
click at [821, 571] on button "Mover para preparo" at bounding box center [859, 587] width 131 height 34
